Goal: Information Seeking & Learning: Check status

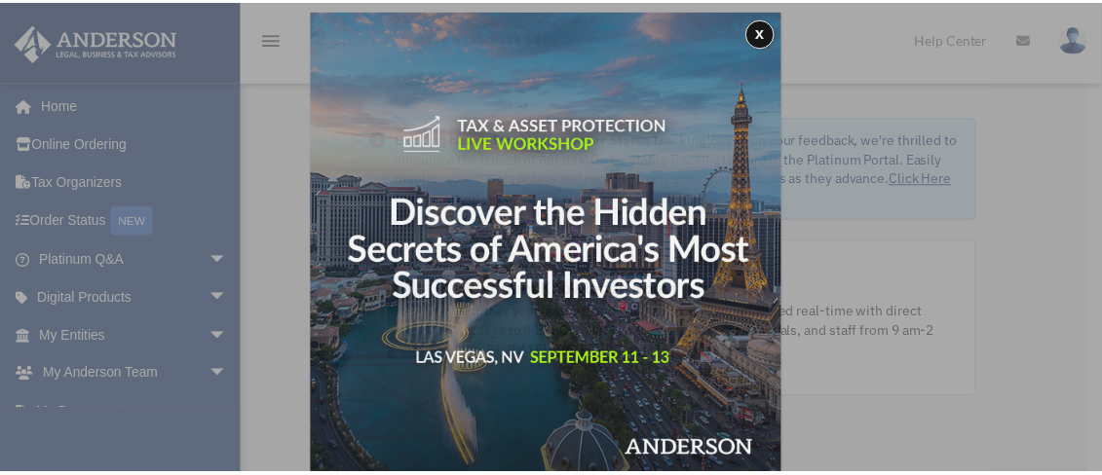
scroll to position [10, 0]
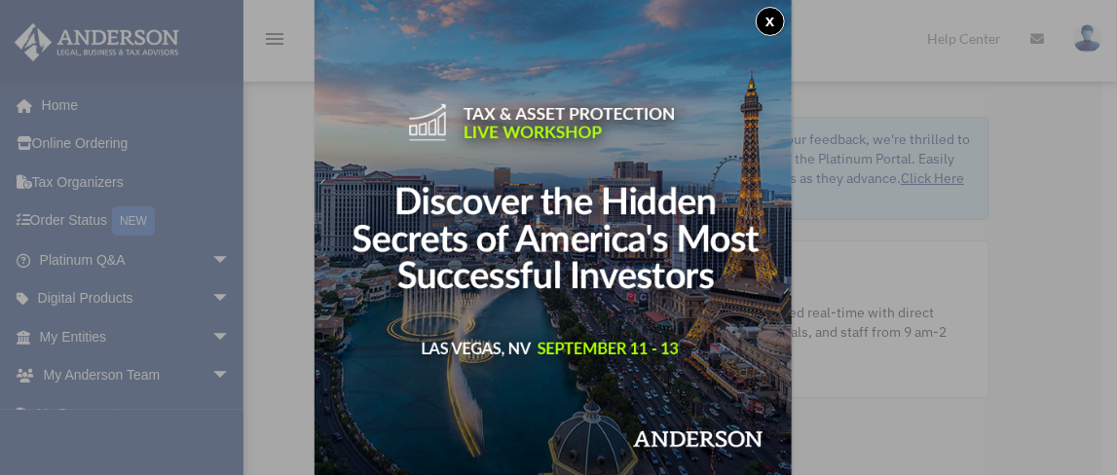
click at [775, 22] on button "x" at bounding box center [770, 21] width 29 height 29
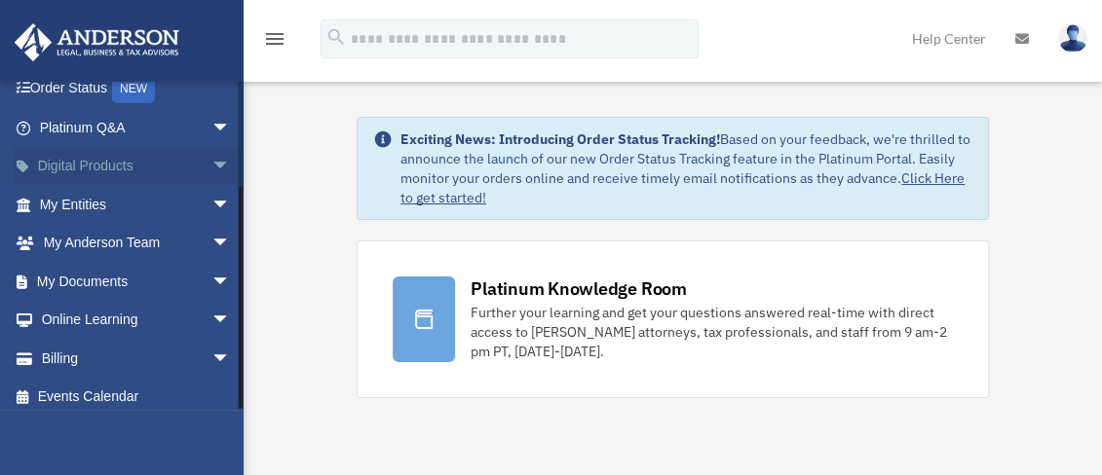
scroll to position [142, 0]
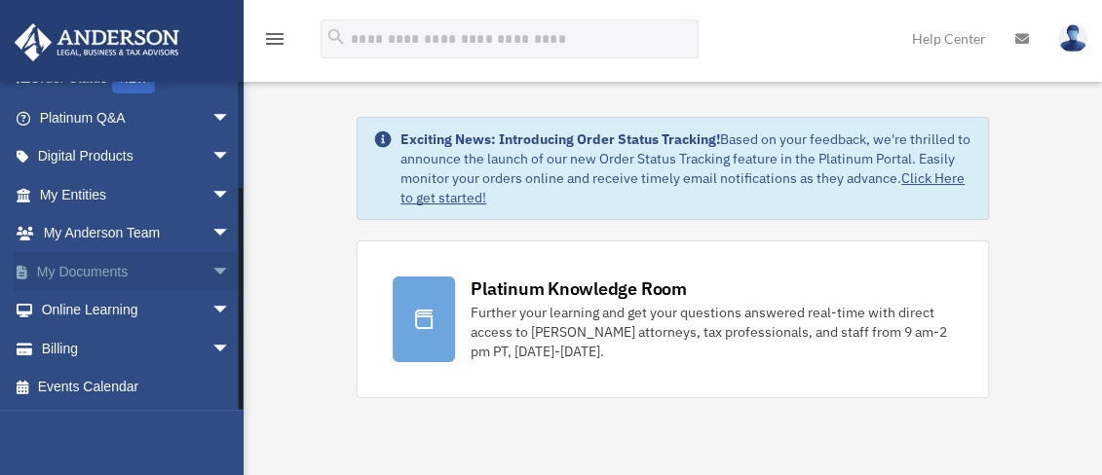
click at [119, 268] on link "My Documents arrow_drop_down" at bounding box center [137, 271] width 246 height 39
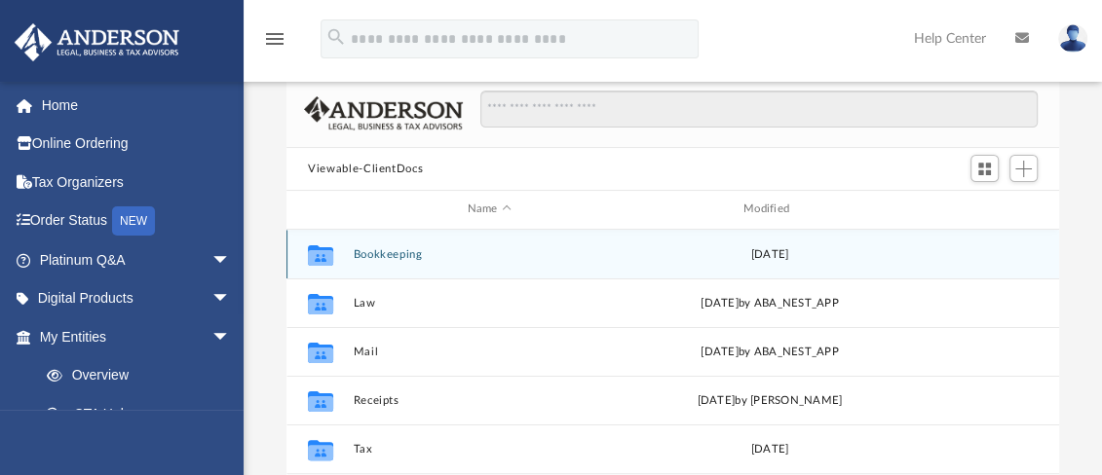
scroll to position [194, 0]
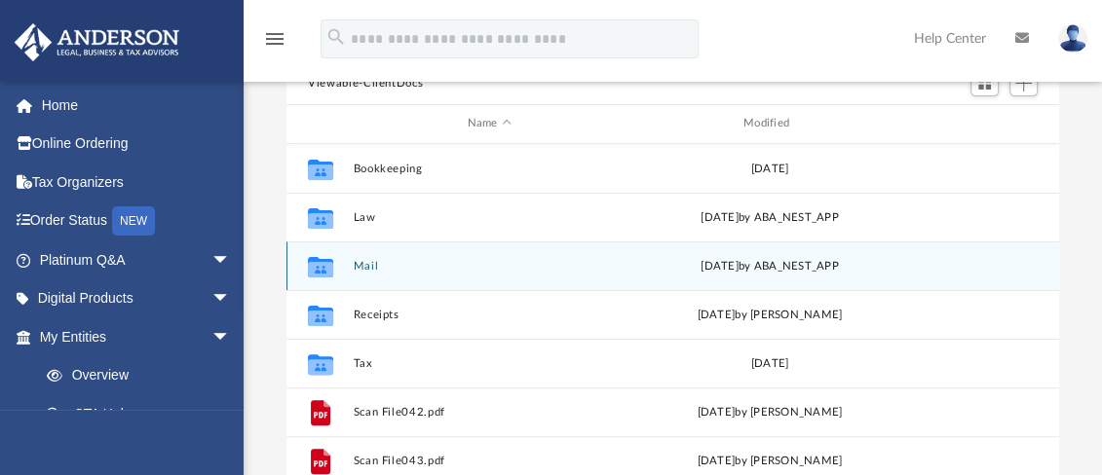
click at [651, 264] on div "Tue Aug 19 2025 by ABA_NEST_APP" at bounding box center [769, 266] width 272 height 18
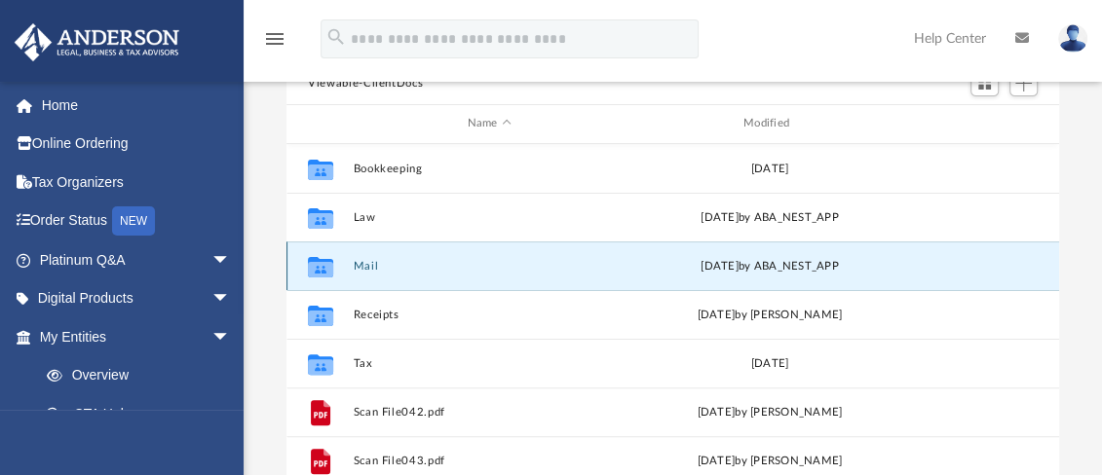
click at [408, 268] on button "Mail" at bounding box center [490, 266] width 272 height 13
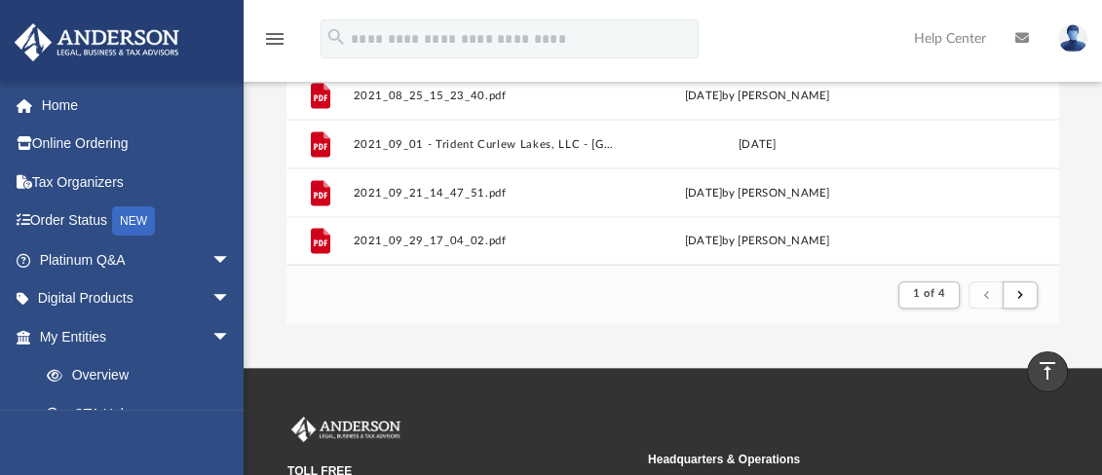
scroll to position [389, 0]
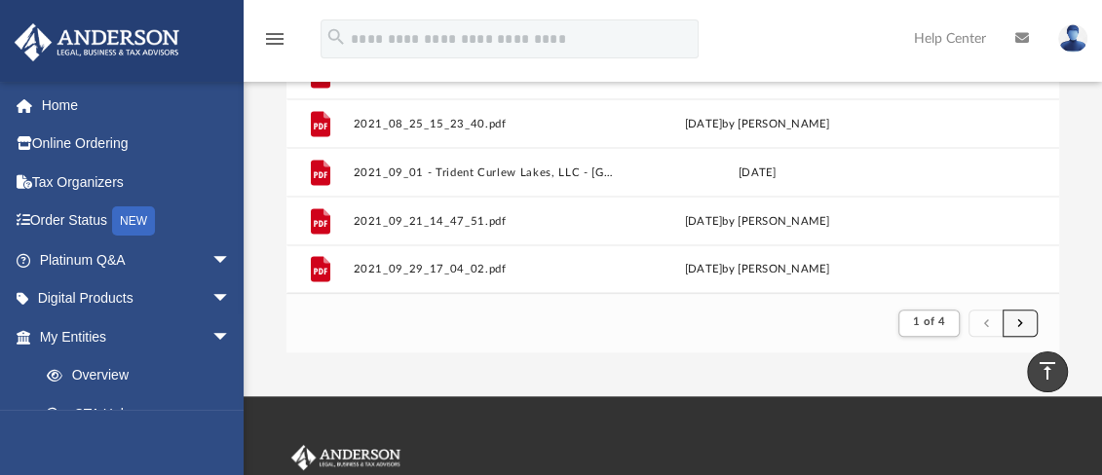
click at [1020, 321] on span "submit" at bounding box center [1020, 323] width 6 height 11
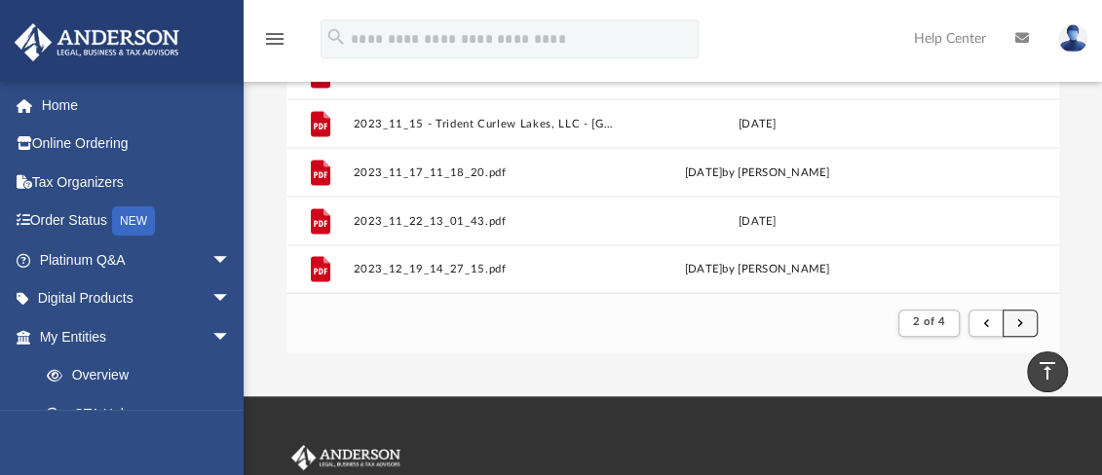
click at [1018, 318] on span "submit" at bounding box center [1020, 323] width 6 height 11
click at [1017, 318] on span "submit" at bounding box center [1020, 323] width 6 height 11
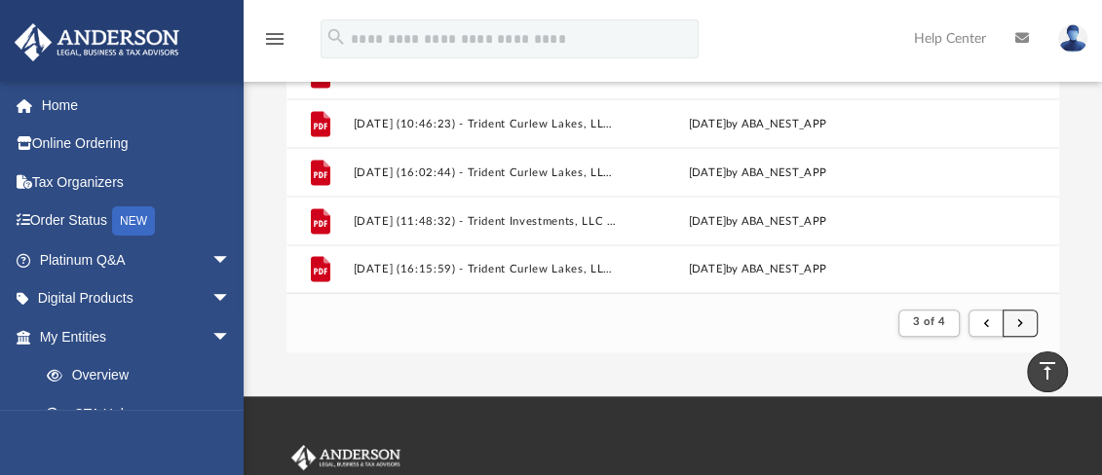
click at [1017, 319] on span "submit" at bounding box center [1020, 323] width 6 height 11
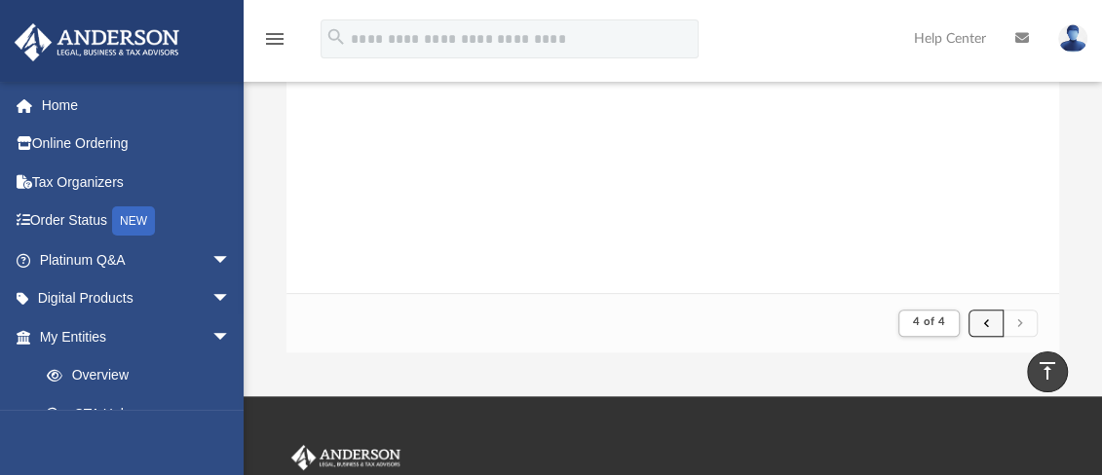
click at [985, 320] on span "submit" at bounding box center [986, 323] width 6 height 11
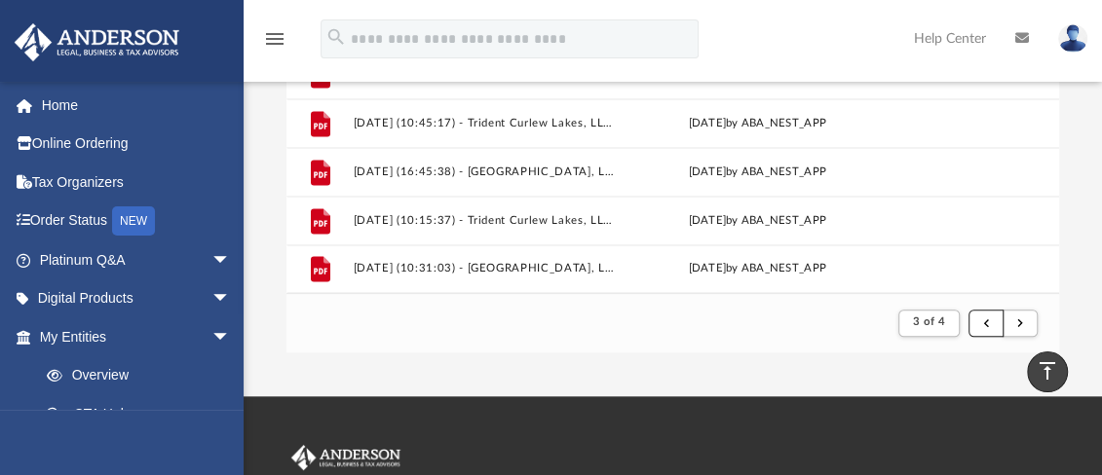
scroll to position [1702, 0]
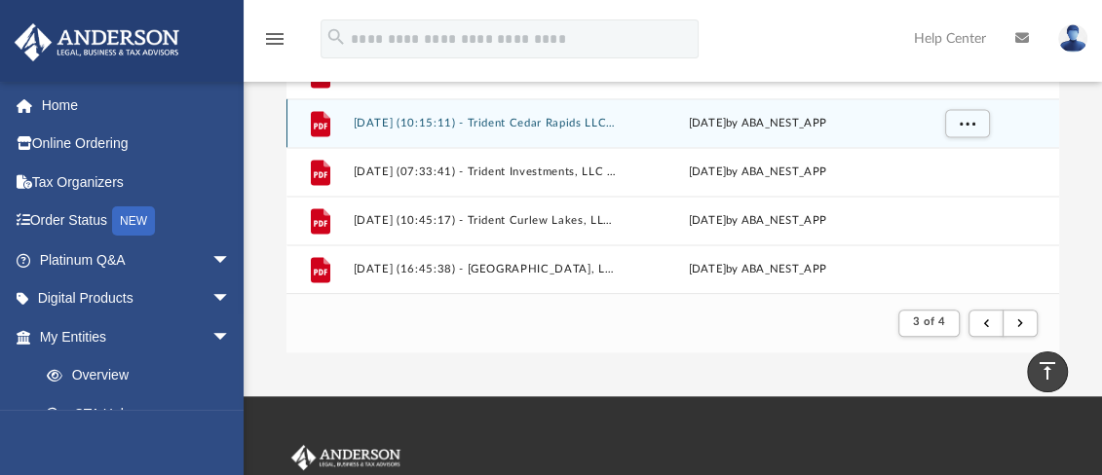
click at [640, 118] on div "Thu Apr 3 2025 by ABA_NEST_APP" at bounding box center [757, 123] width 264 height 18
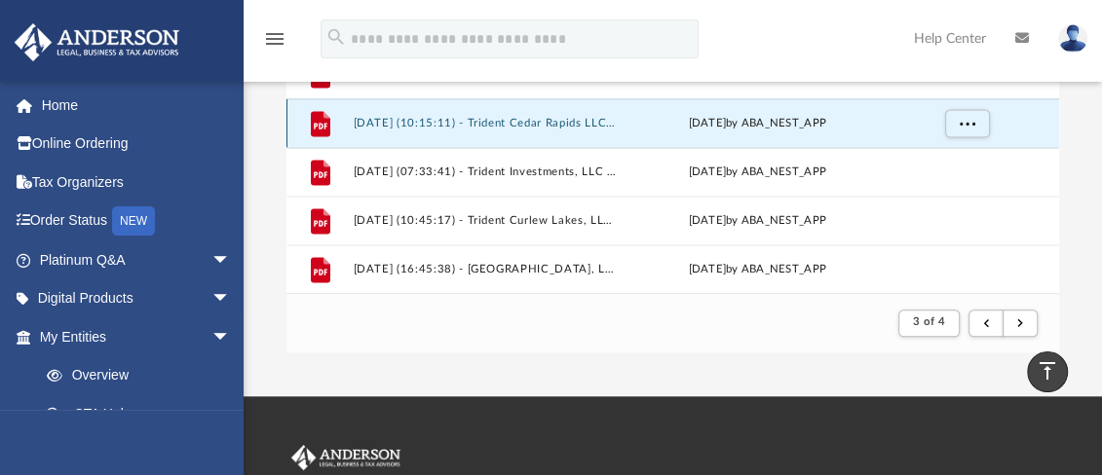
click at [624, 119] on div "File [DATE] (10:15:11) - Trident Cedar Rapids LLC - Mail from [PERSON_NAME], IC…" at bounding box center [672, 122] width 772 height 49
click at [408, 117] on button "[DATE] (10:15:11) - Trident Cedar Rapids LLC - Mail from [PERSON_NAME], ICA - C…" at bounding box center [486, 123] width 264 height 13
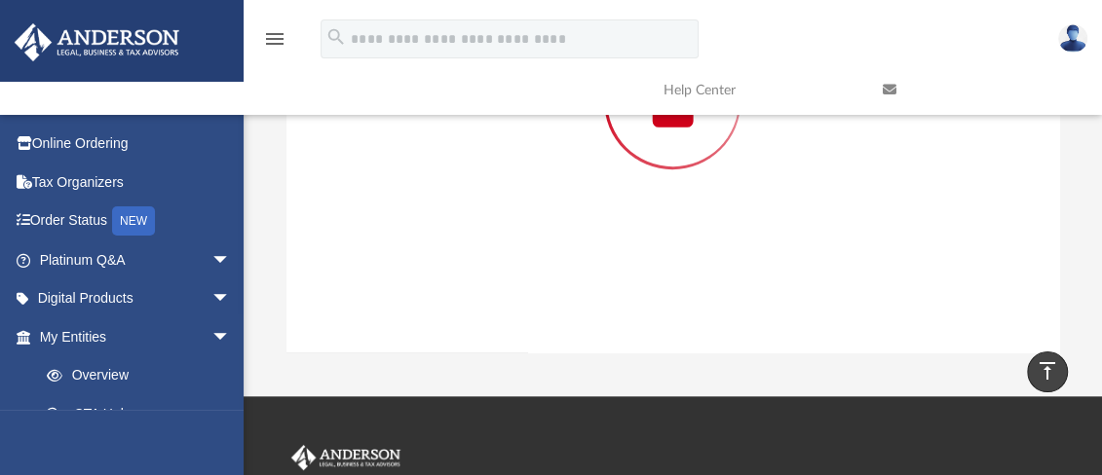
scroll to position [265, 0]
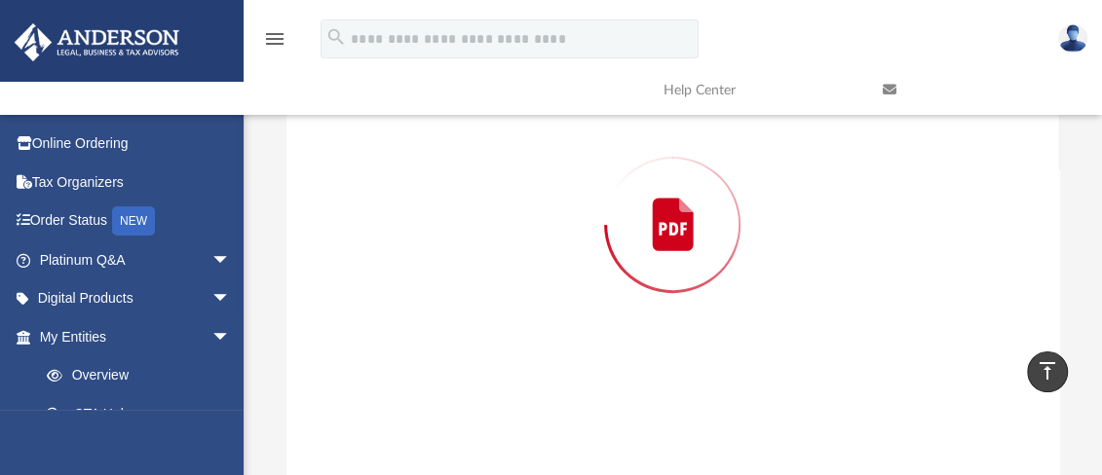
click at [408, 114] on div "Preview" at bounding box center [672, 225] width 772 height 503
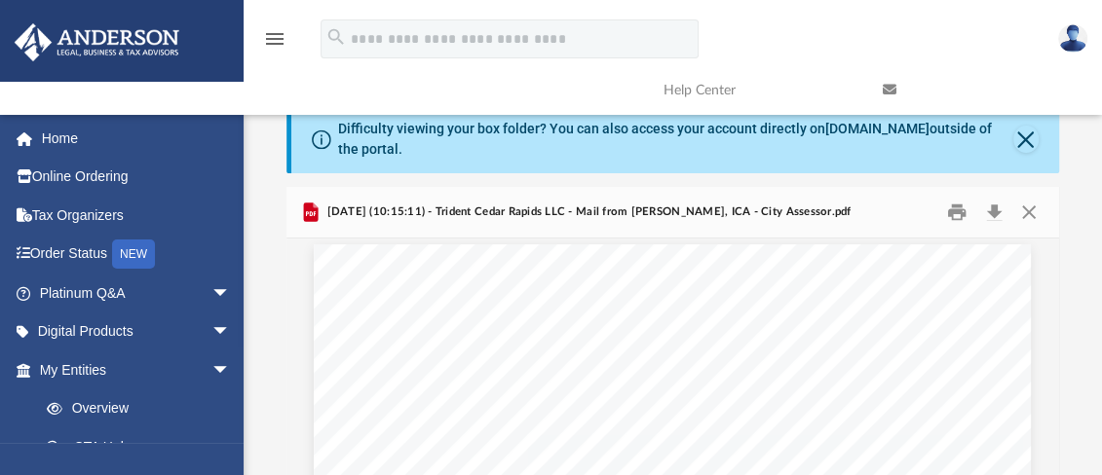
scroll to position [0, 0]
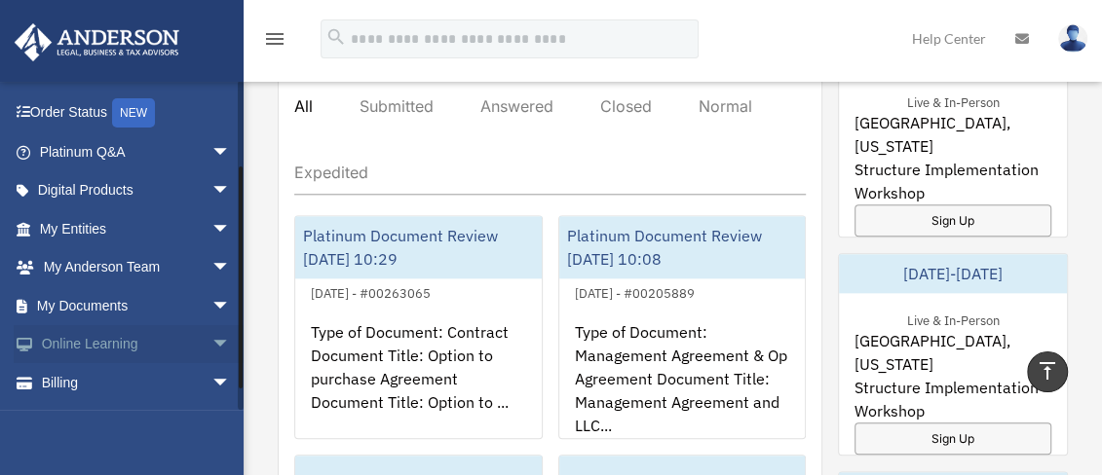
scroll to position [142, 0]
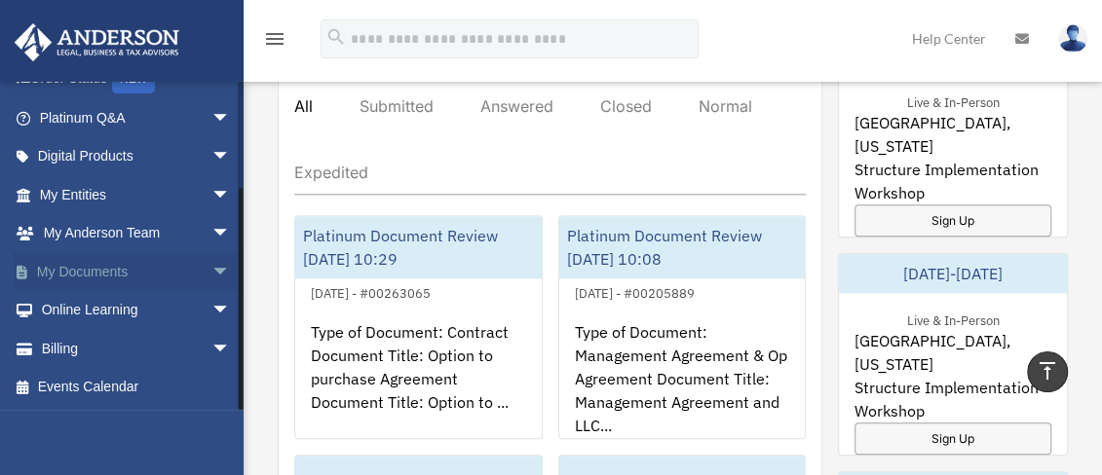
click at [185, 270] on link "My Documents arrow_drop_down" at bounding box center [137, 271] width 246 height 39
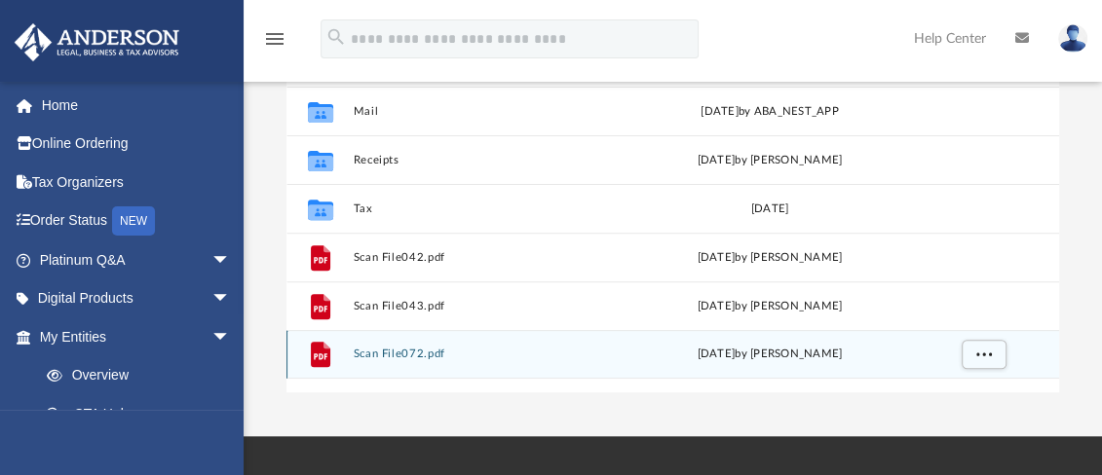
scroll to position [365, 0]
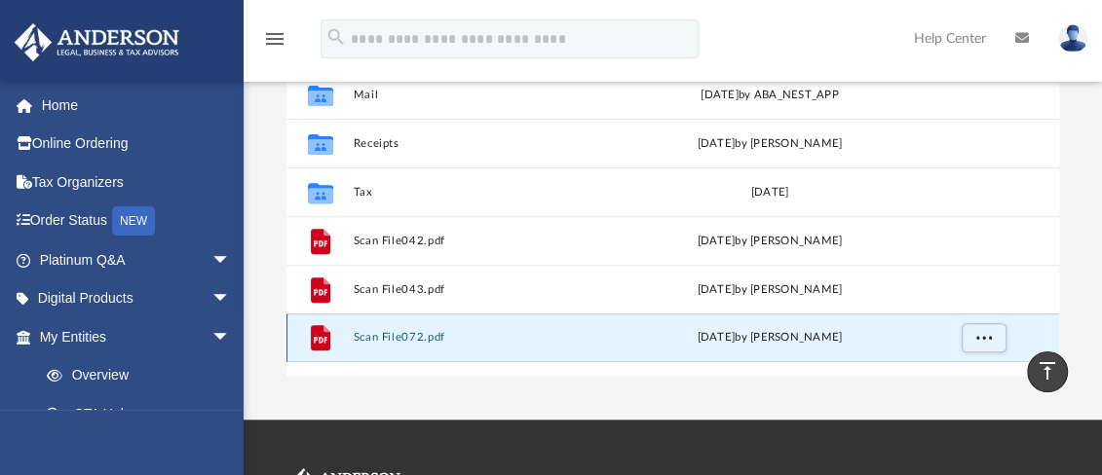
click at [415, 331] on button "Scan File072.pdf" at bounding box center [490, 337] width 272 height 13
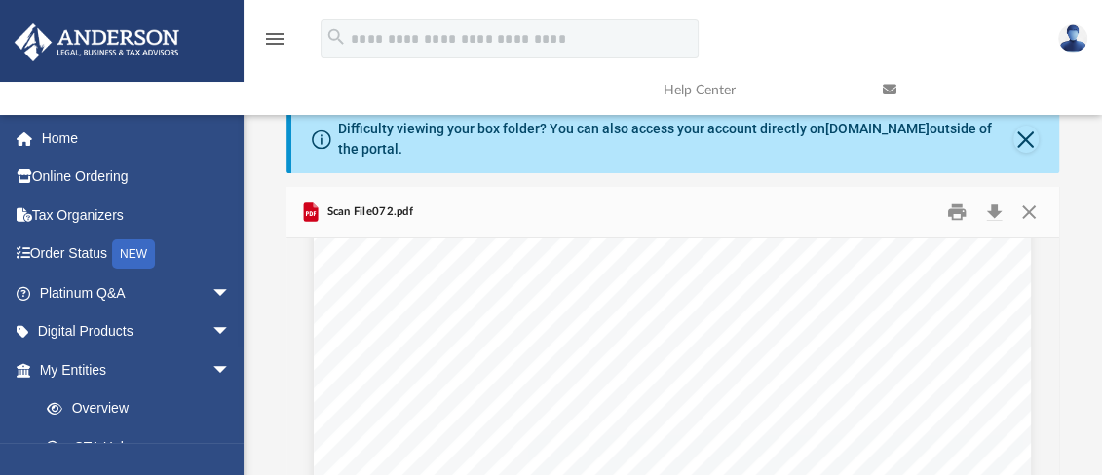
scroll to position [0, 0]
click at [1026, 137] on button "Close" at bounding box center [1025, 139] width 25 height 27
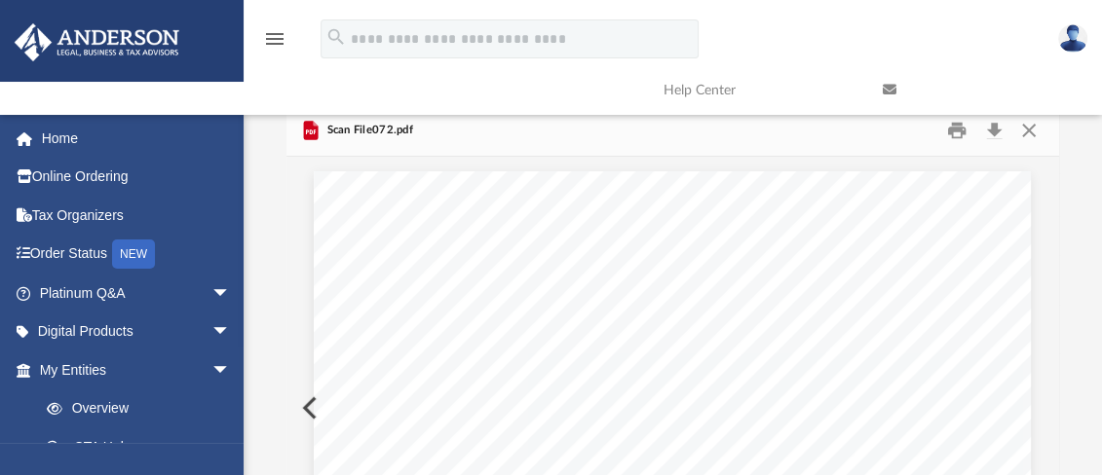
click at [1026, 128] on link at bounding box center [977, 90] width 219 height 77
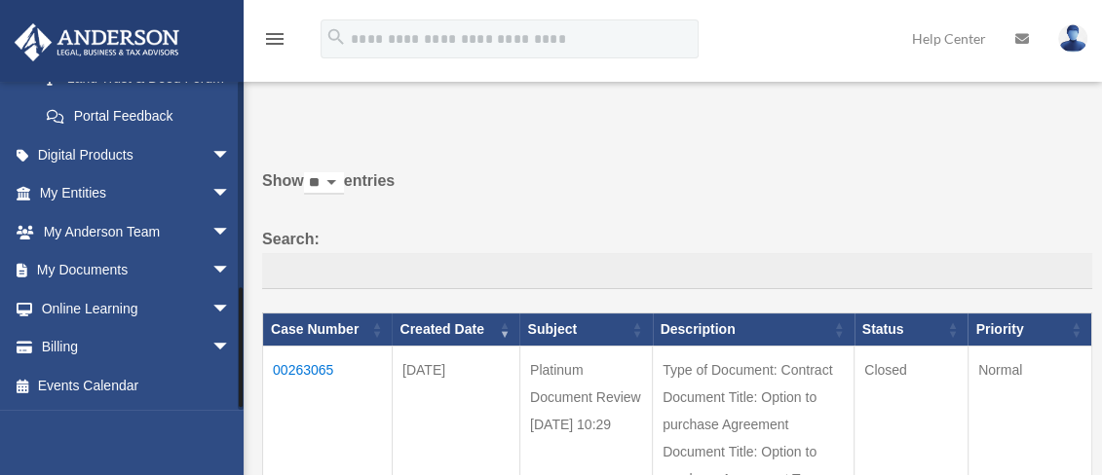
scroll to position [560, 0]
click at [122, 270] on link "My Documents arrow_drop_down" at bounding box center [137, 270] width 246 height 39
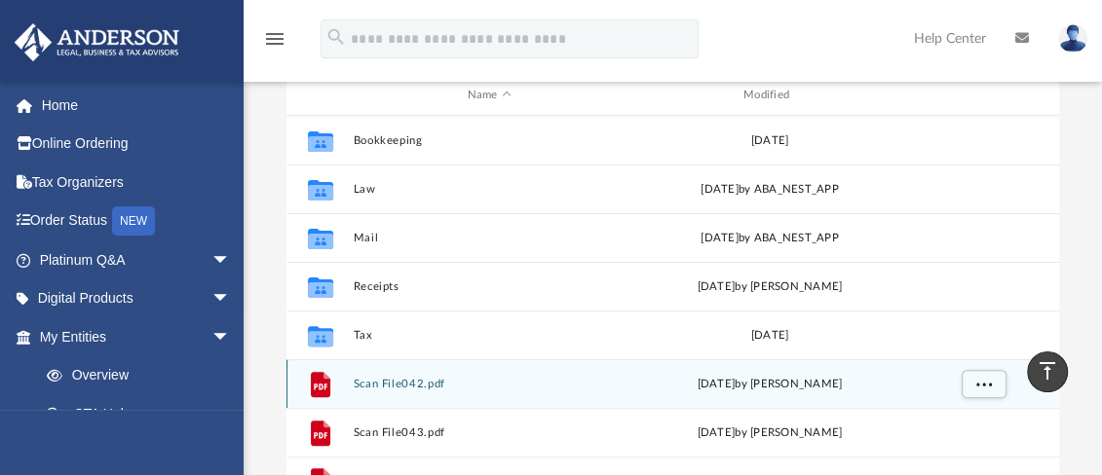
scroll to position [194, 0]
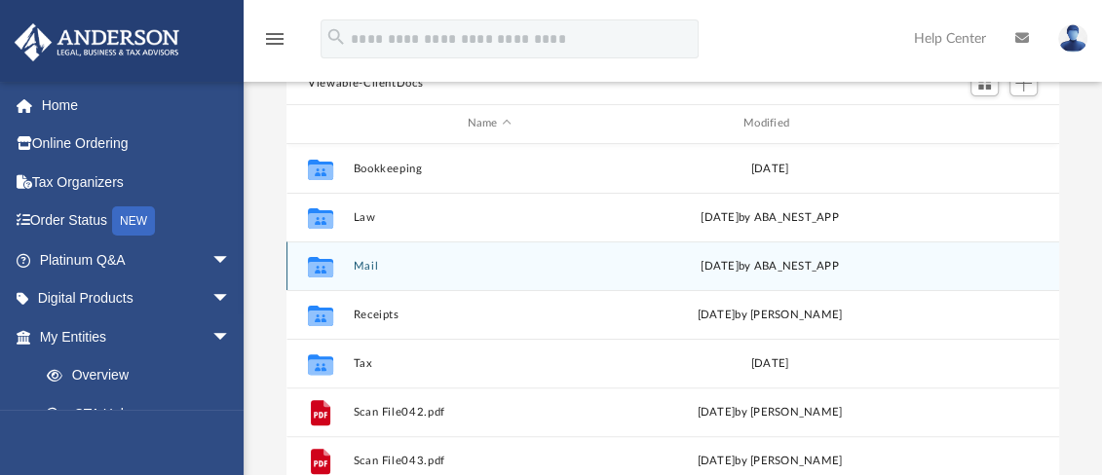
click at [646, 265] on div "Tue Aug 19 2025 by ABA_NEST_APP" at bounding box center [769, 266] width 272 height 18
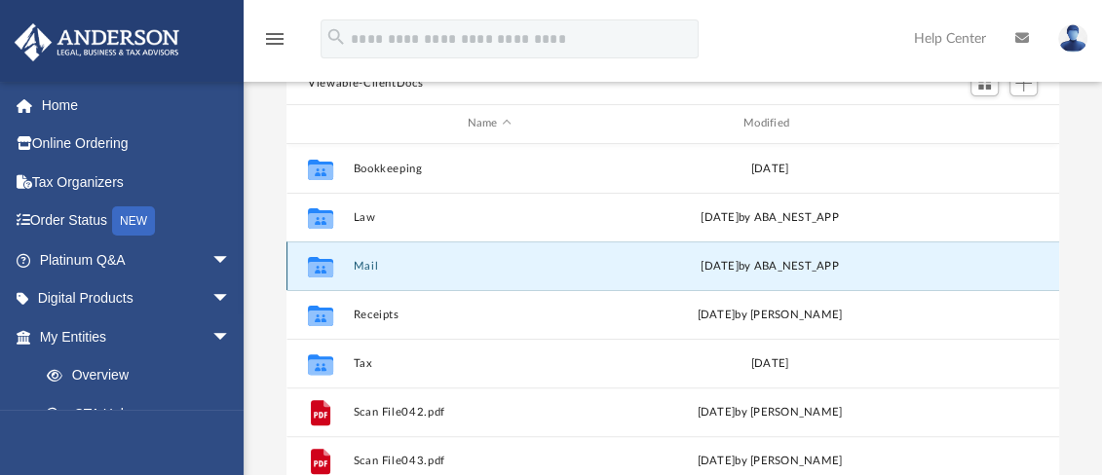
click at [378, 260] on button "Mail" at bounding box center [490, 266] width 272 height 13
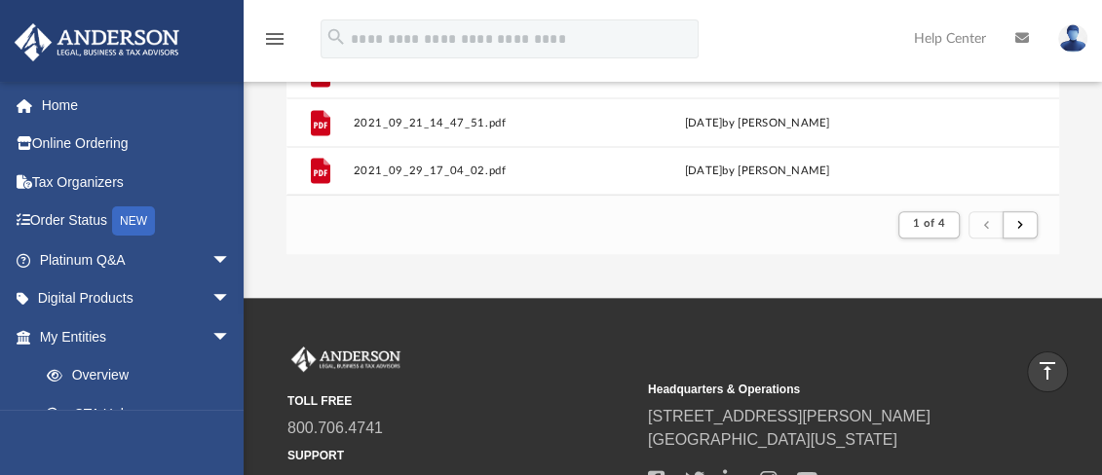
scroll to position [389, 0]
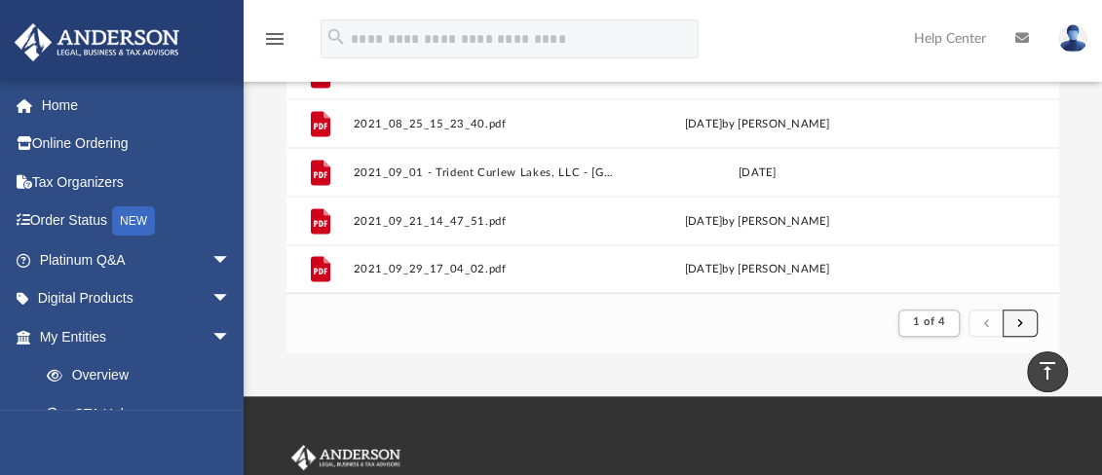
click at [1018, 319] on span "submit" at bounding box center [1020, 323] width 6 height 11
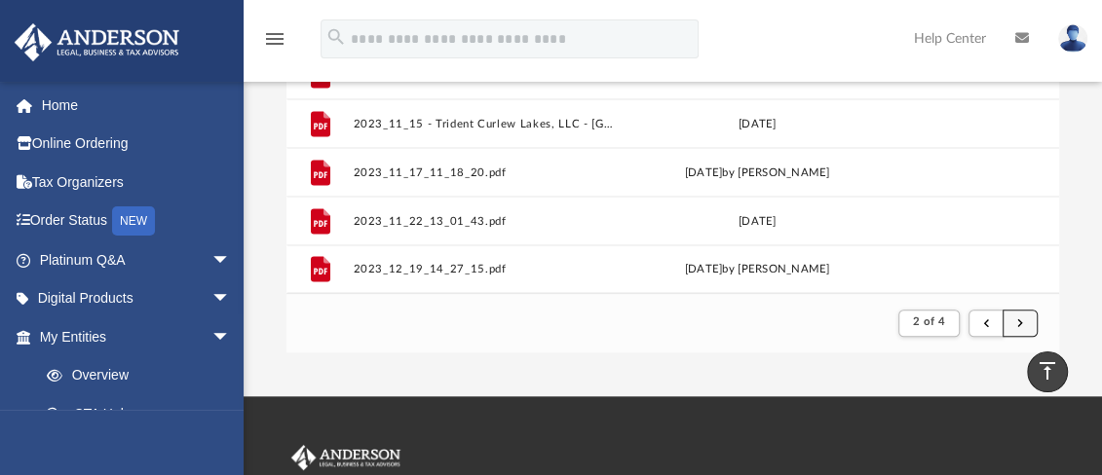
click at [1018, 319] on span "submit" at bounding box center [1020, 323] width 6 height 11
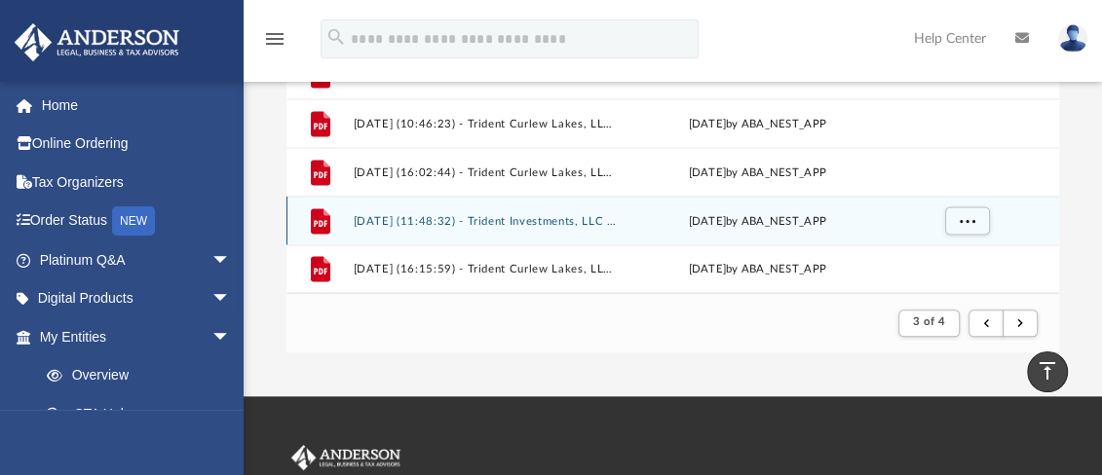
click at [459, 213] on div "File 2025.06.02 (16:45:38) - Trident Curlew Lakes, LLC - Mail from Sunray Const…" at bounding box center [672, 121] width 772 height 344
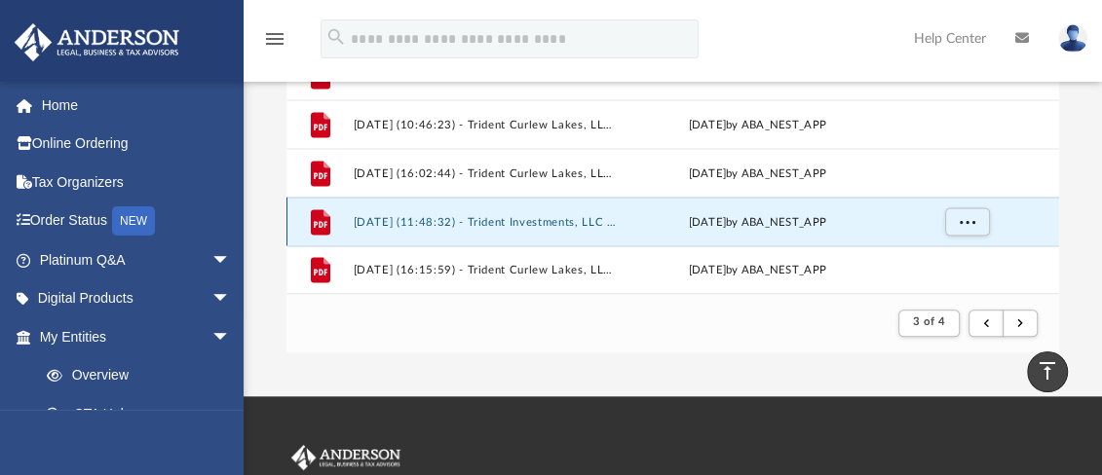
click at [459, 213] on div "File 2025.03.24 (08:15:17) - Trident Cedar Rapids LLC - Mail from TRIDENT CEDAR…" at bounding box center [672, 121] width 772 height 344
click at [633, 216] on div "Tue Aug 19 2025 by ABA_NEST_APP" at bounding box center [757, 221] width 264 height 18
click at [317, 214] on icon "grid" at bounding box center [320, 220] width 19 height 25
click at [319, 213] on icon "grid" at bounding box center [320, 220] width 19 height 25
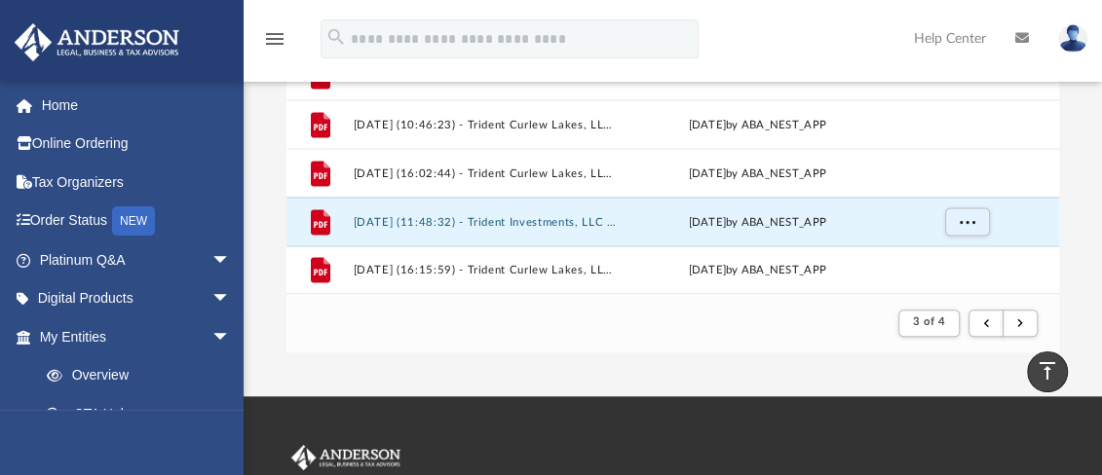
click at [738, 372] on div "App eireland1@gmail.com Sign Out eireland1@gmail.com Home Online Ordering Tax O…" at bounding box center [551, 3] width 1102 height 785
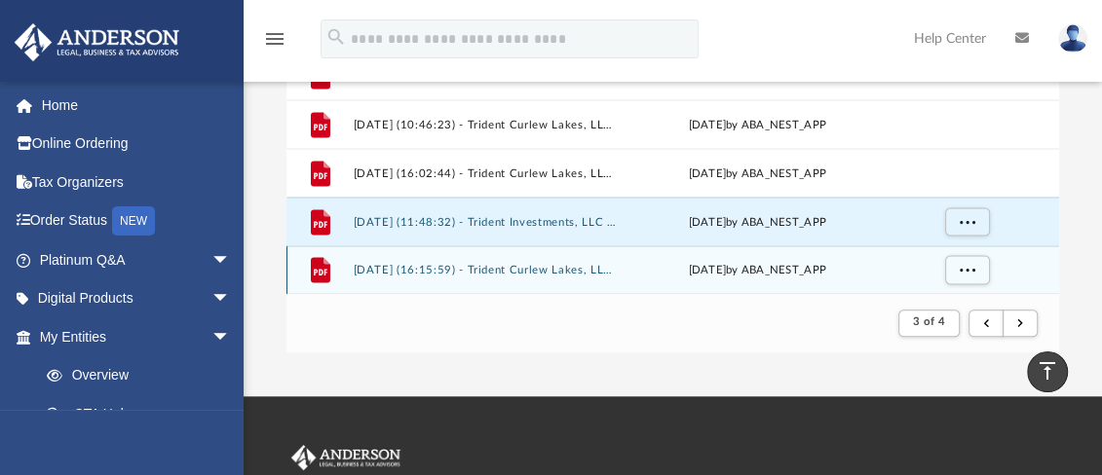
scroll to position [2091, 0]
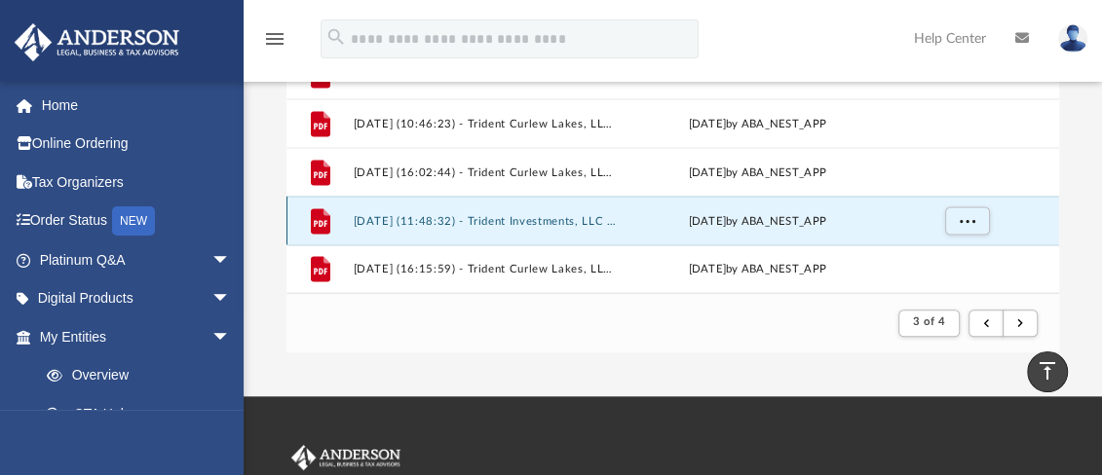
click at [486, 214] on button "2025.08.19 (11:48:32) - Trident Investments, LLC - Mail.pdf" at bounding box center [486, 220] width 264 height 13
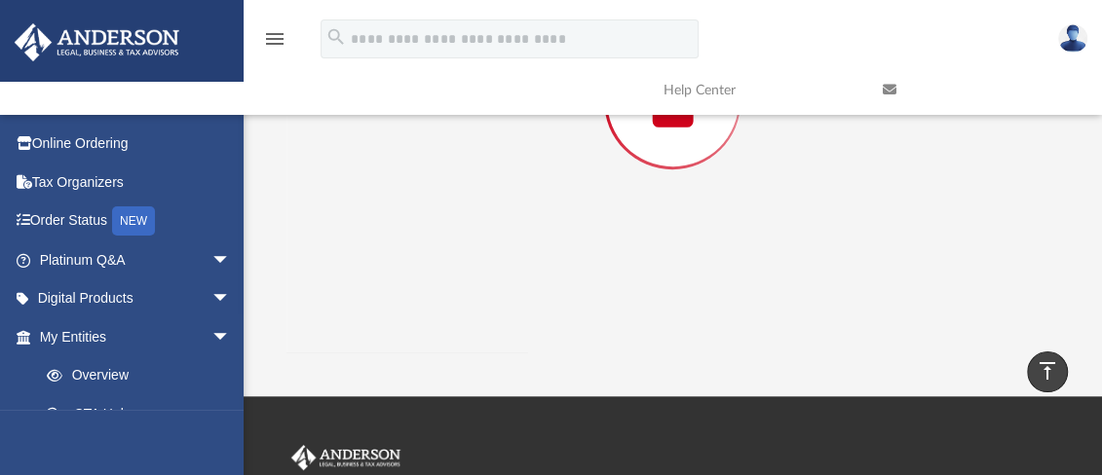
scroll to position [265, 0]
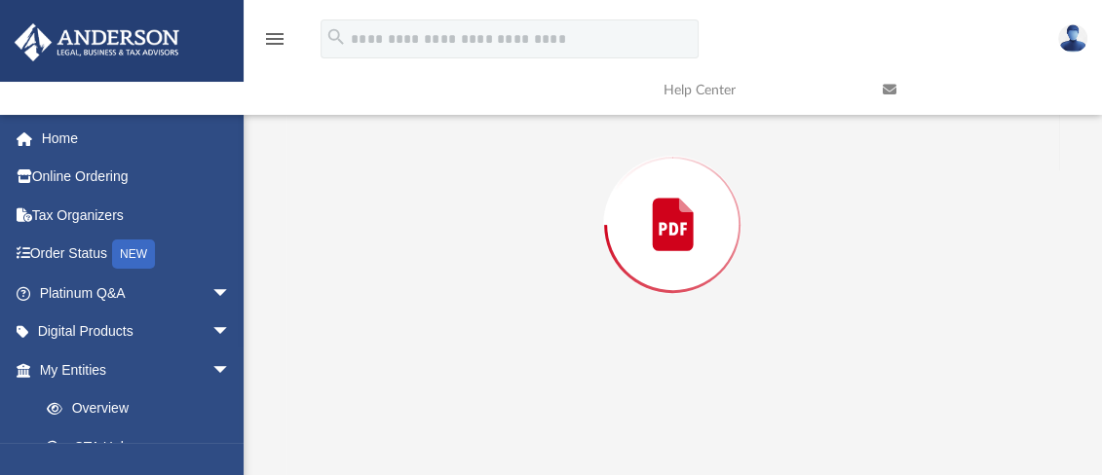
click at [486, 214] on div "Preview" at bounding box center [672, 225] width 772 height 503
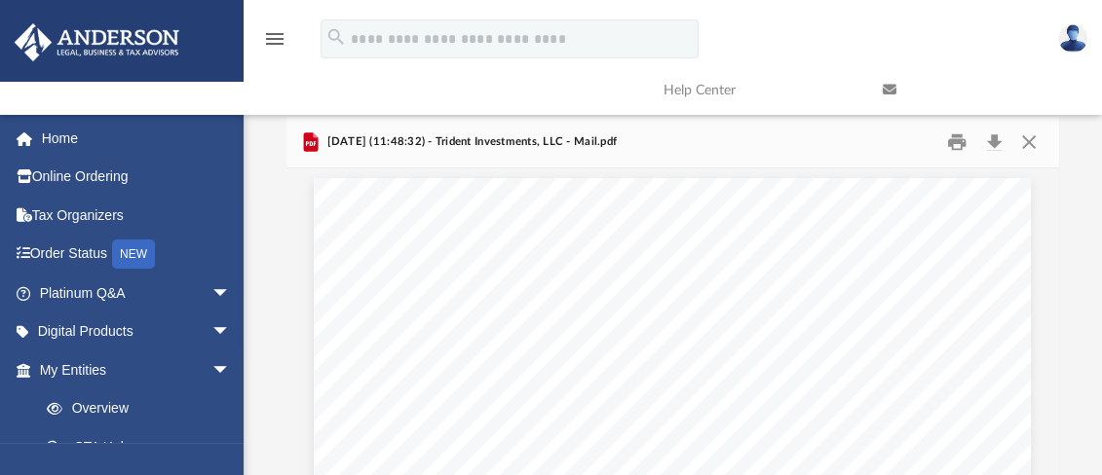
scroll to position [0, 0]
click at [1026, 138] on button "Close" at bounding box center [1028, 143] width 35 height 30
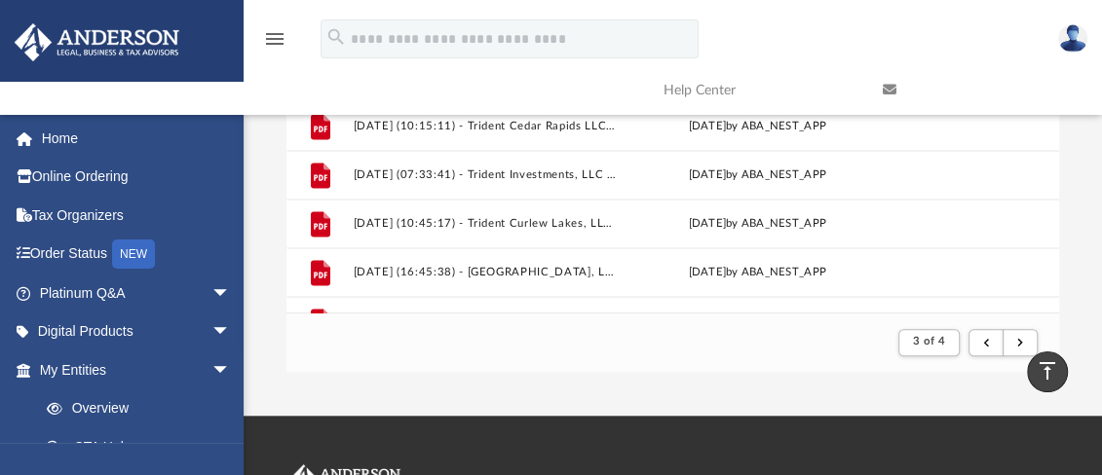
scroll to position [1702, 0]
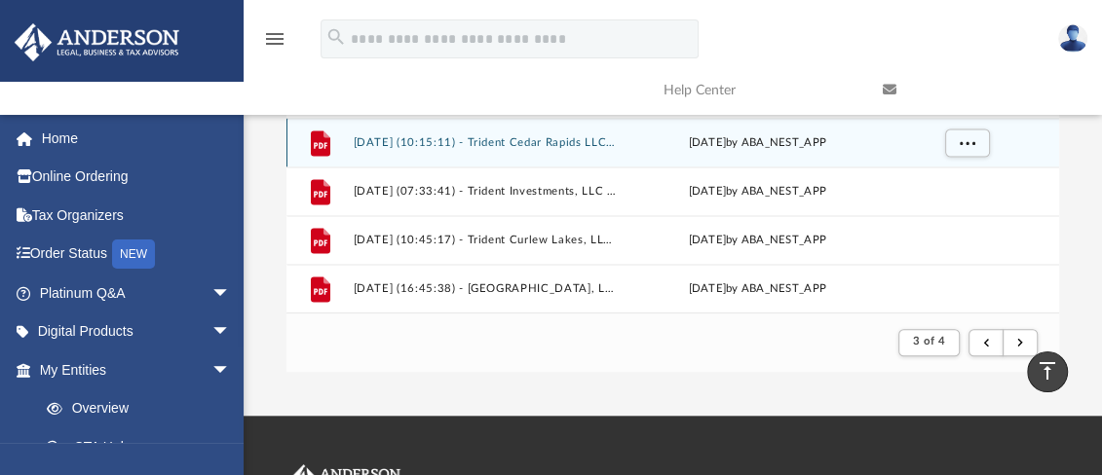
click at [608, 140] on button "2025.04.03 (10:15:11) - Trident Cedar Rapids LLC - Mail from Julie Carson, ICA …" at bounding box center [486, 142] width 264 height 13
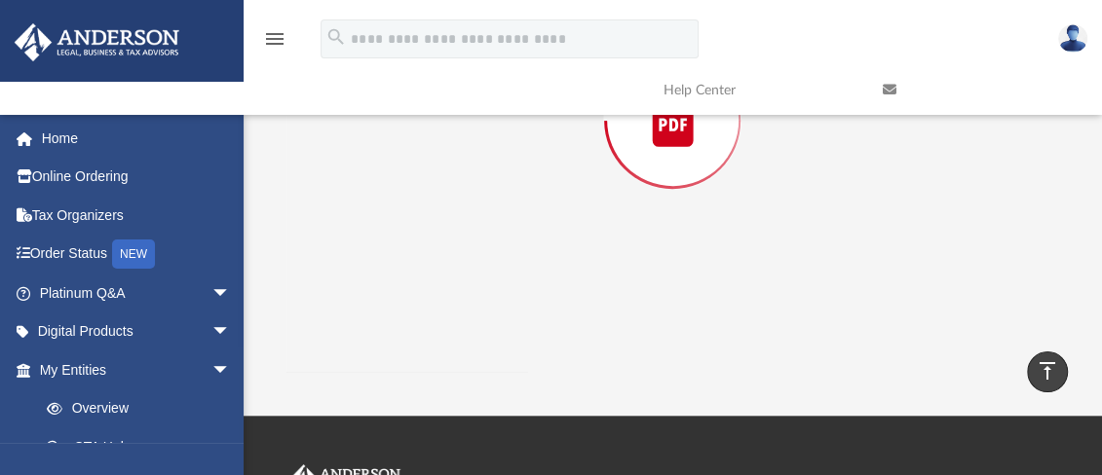
scroll to position [265, 0]
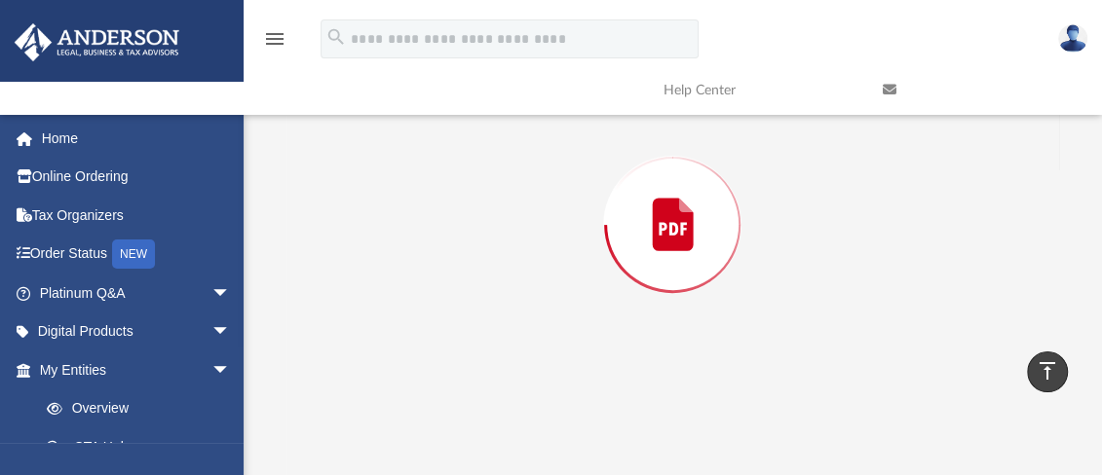
click at [608, 140] on div "Preview" at bounding box center [672, 225] width 772 height 503
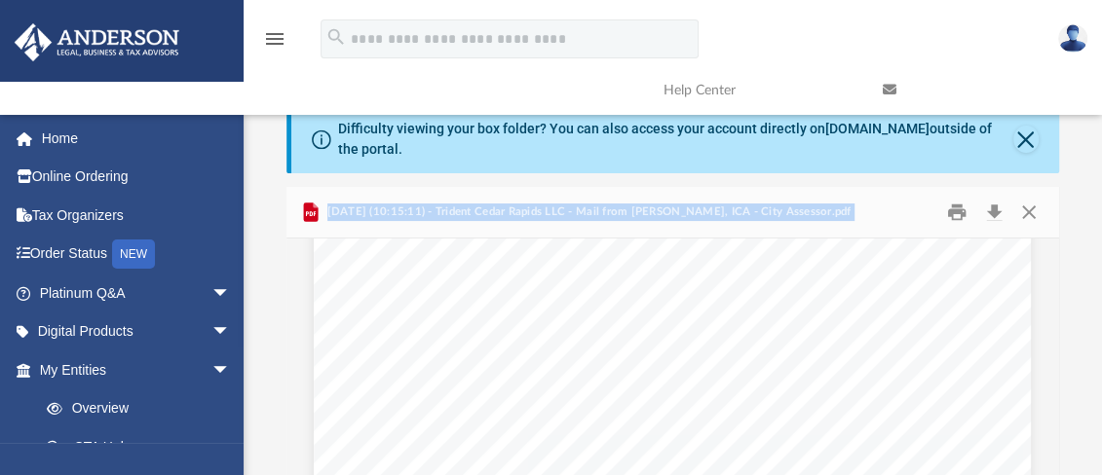
scroll to position [0, 0]
click at [1027, 209] on button "Close" at bounding box center [1028, 213] width 35 height 30
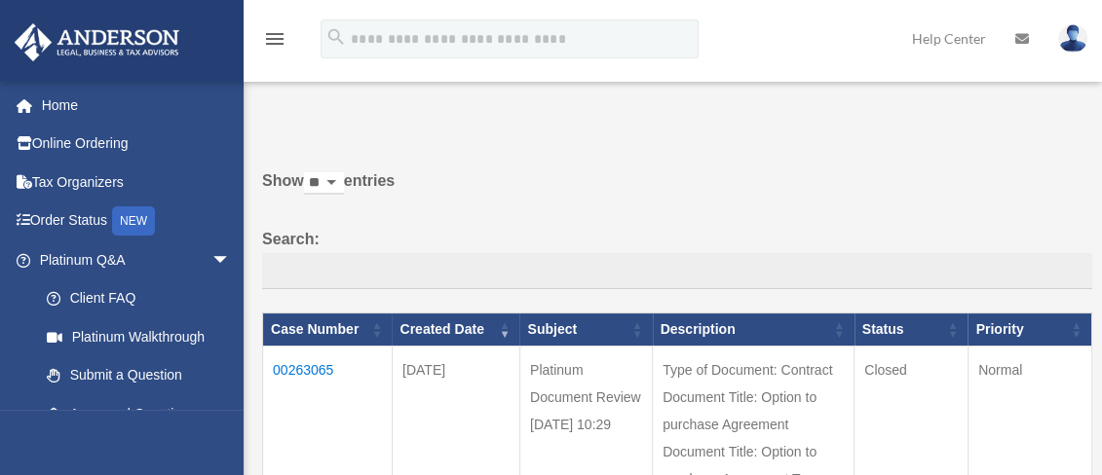
click at [1073, 33] on img at bounding box center [1072, 38] width 29 height 28
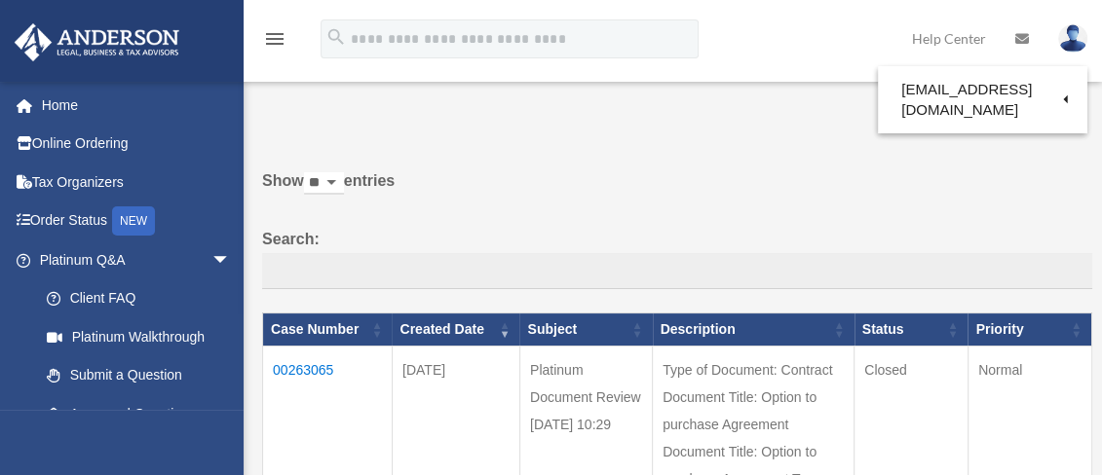
click at [1019, 35] on icon at bounding box center [1022, 39] width 14 height 14
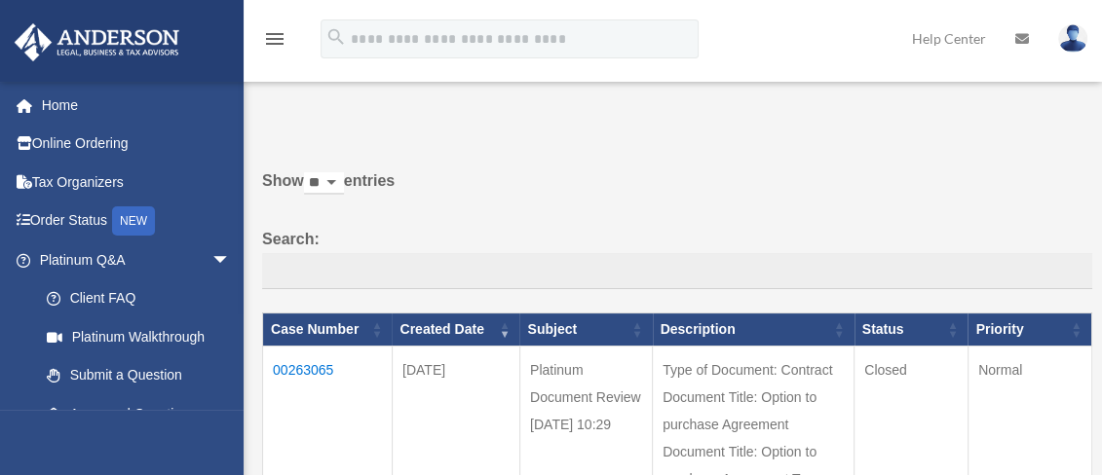
click at [1019, 35] on icon at bounding box center [1022, 39] width 14 height 14
click at [272, 33] on icon "menu" at bounding box center [274, 38] width 23 height 23
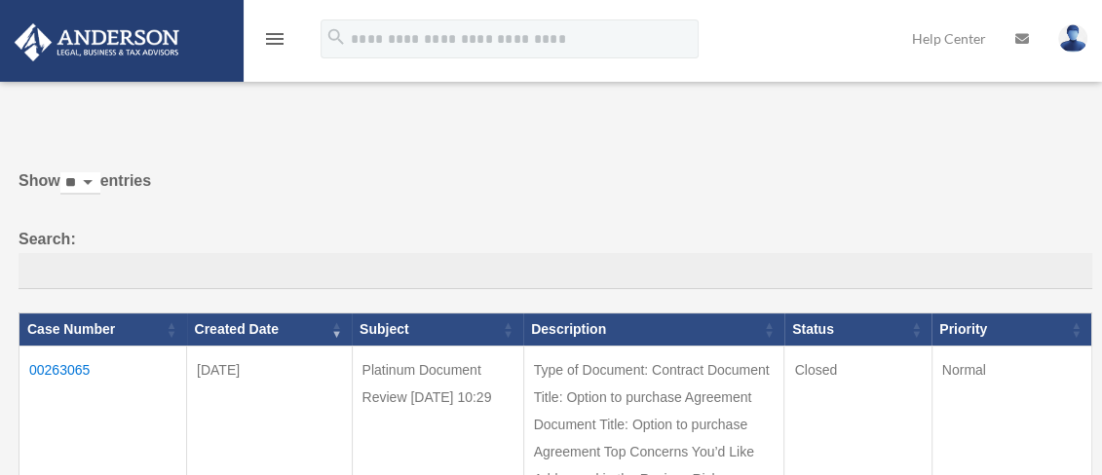
drag, startPoint x: 111, startPoint y: 38, endPoint x: 753, endPoint y: 147, distance: 651.1
